Goal: Task Accomplishment & Management: Use online tool/utility

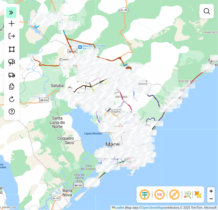
click at [11, 11] on icon at bounding box center [11, 12] width 4 height 7
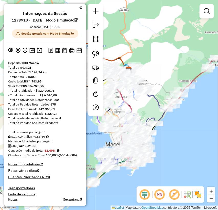
click at [79, 8] on em at bounding box center [80, 7] width 3 height 5
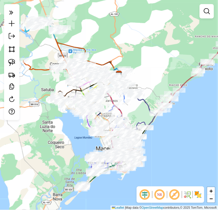
drag, startPoint x: 194, startPoint y: 158, endPoint x: 184, endPoint y: 162, distance: 10.5
click at [184, 162] on div "Janela de atendimento Grade de atendimento Capacidade Transportadoras Veículos …" at bounding box center [109, 105] width 218 height 210
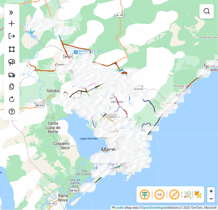
click at [174, 148] on div "Janela de atendimento Grade de atendimento Capacidade Transportadoras Veículos …" at bounding box center [109, 105] width 218 height 210
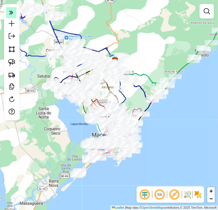
drag, startPoint x: 0, startPoint y: 0, endPoint x: 14, endPoint y: 15, distance: 20.4
click at [14, 15] on em at bounding box center [11, 12] width 10 height 11
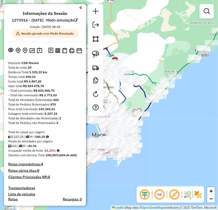
click at [83, 10] on div "Informações da Sessão 1273916 - [DATE] Modo simulação Criação: [DATE] 08:38 Ses…" at bounding box center [45, 105] width 82 height 202
click at [79, 7] on em at bounding box center [80, 7] width 3 height 5
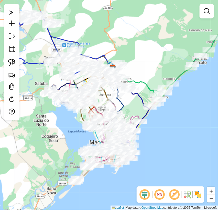
drag, startPoint x: 50, startPoint y: 171, endPoint x: 48, endPoint y: 178, distance: 7.4
click at [48, 178] on div "Janela de atendimento Grade de atendimento Capacidade Transportadoras Veículos …" at bounding box center [109, 105] width 218 height 210
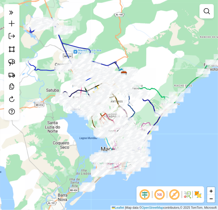
drag, startPoint x: 46, startPoint y: 171, endPoint x: 57, endPoint y: 177, distance: 13.1
click at [57, 177] on div "Janela de atendimento Grade de atendimento Capacidade Transportadoras Veículos …" at bounding box center [109, 105] width 218 height 210
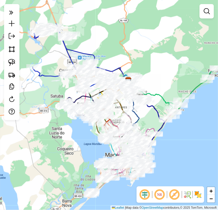
drag, startPoint x: 69, startPoint y: 148, endPoint x: 78, endPoint y: 142, distance: 10.4
click at [78, 142] on div "Janela de atendimento Grade de atendimento Capacidade Transportadoras Veículos …" at bounding box center [109, 105] width 218 height 210
